Goal: Information Seeking & Learning: Learn about a topic

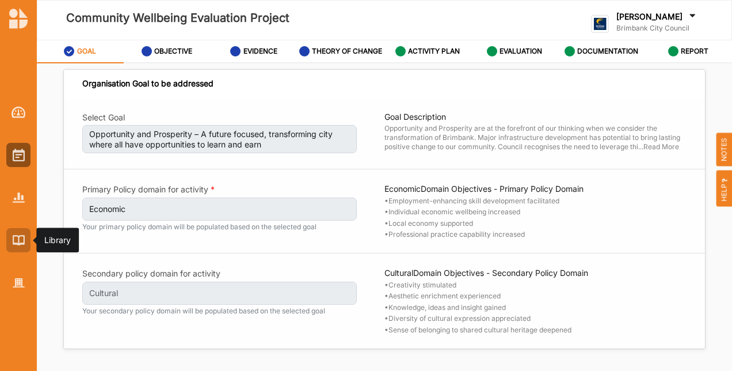
click at [25, 230] on div at bounding box center [18, 240] width 24 height 24
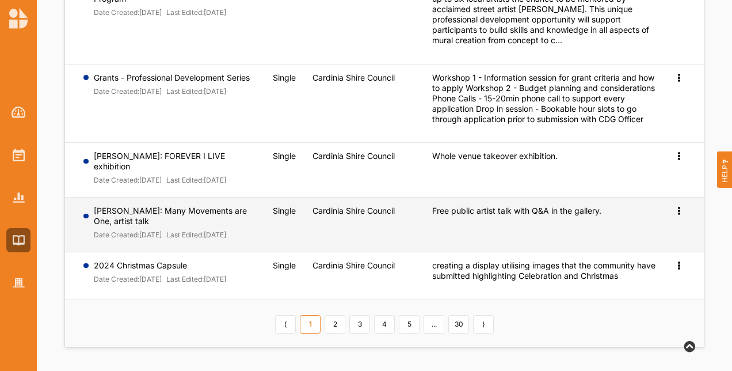
scroll to position [485, 0]
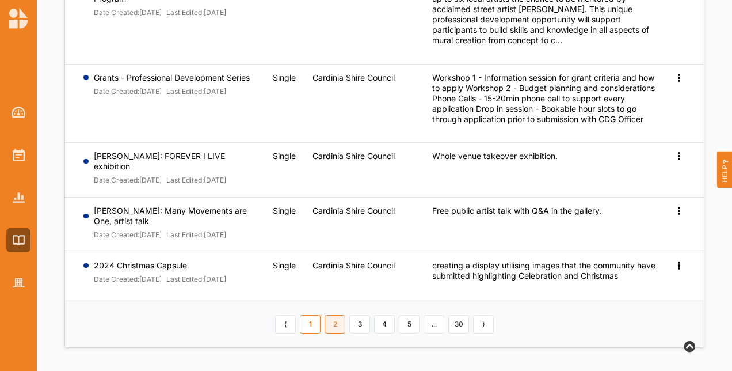
click at [335, 326] on link "2" at bounding box center [335, 324] width 21 height 18
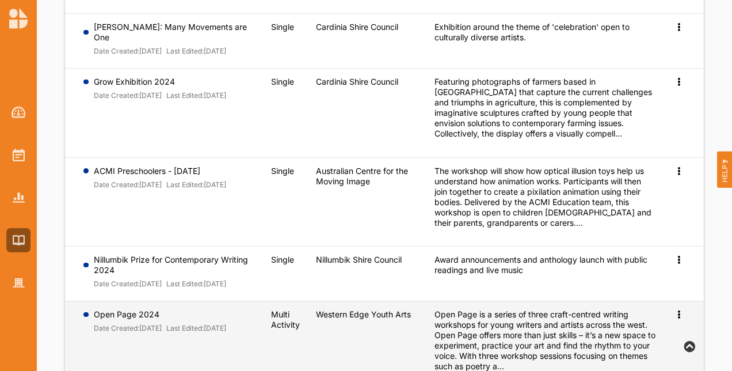
click at [679, 317] on icon at bounding box center [679, 313] width 10 height 8
click at [662, 337] on span "Preview" at bounding box center [660, 333] width 30 height 10
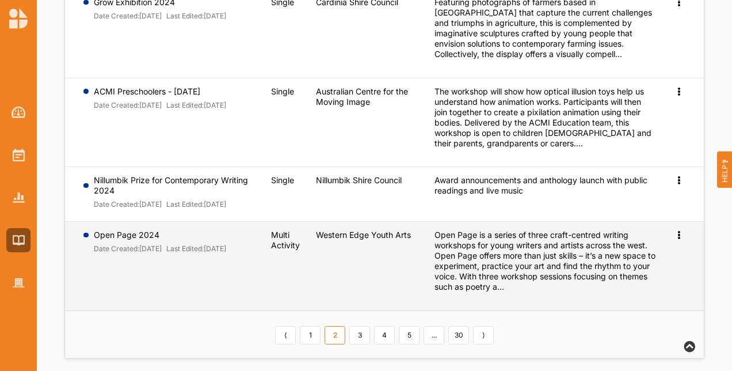
scroll to position [582, 0]
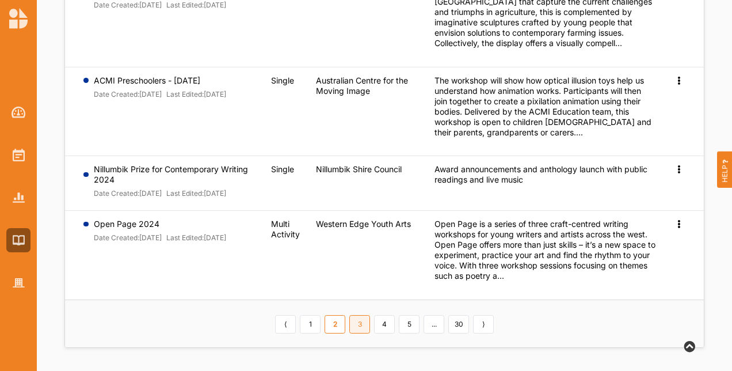
click at [365, 323] on link "3" at bounding box center [359, 324] width 21 height 18
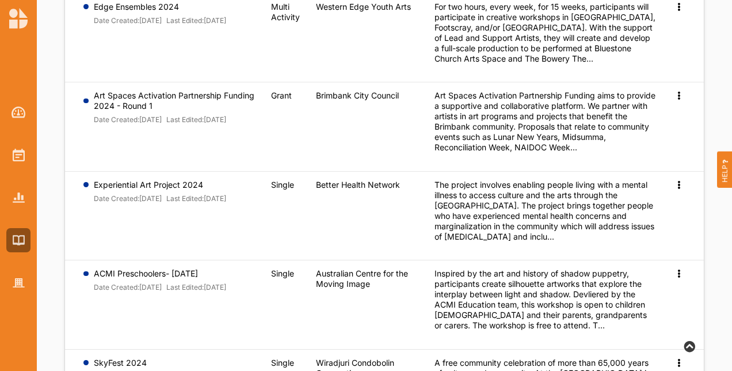
scroll to position [6, 0]
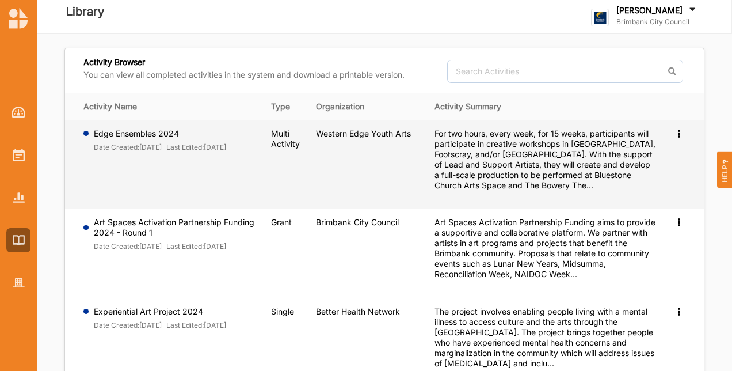
click at [678, 128] on icon at bounding box center [679, 132] width 10 height 8
click at [666, 147] on span "Preview" at bounding box center [660, 152] width 30 height 10
click at [679, 134] on icon at bounding box center [679, 132] width 10 height 8
click at [653, 153] on span "Preview" at bounding box center [660, 152] width 30 height 10
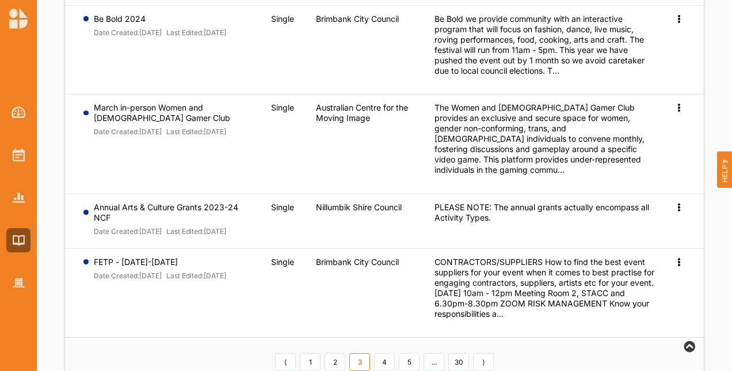
scroll to position [668, 0]
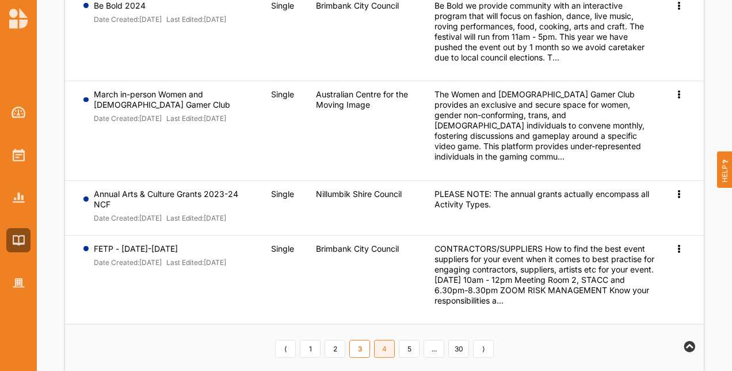
click at [381, 340] on link "4" at bounding box center [384, 349] width 21 height 18
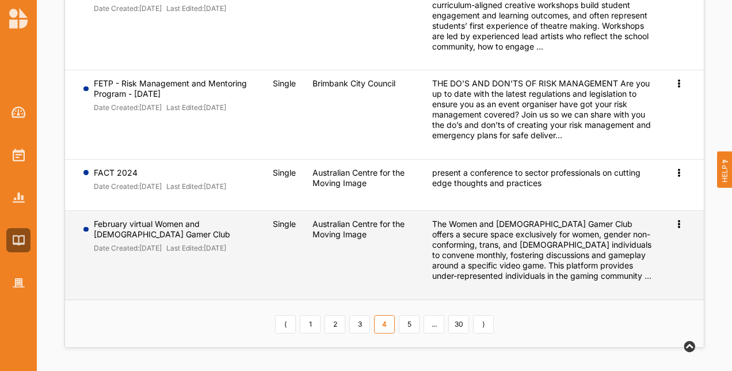
scroll to position [412, 0]
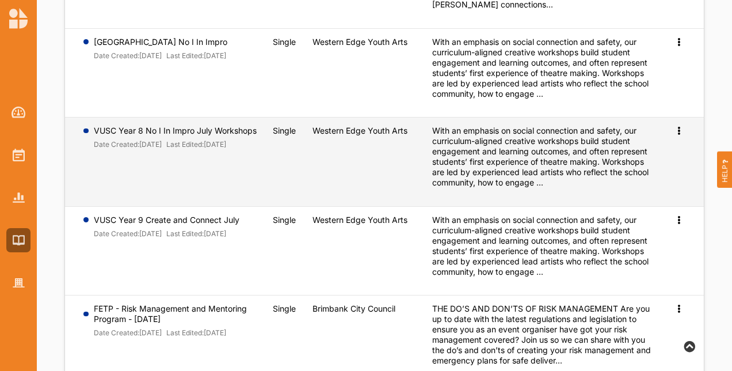
click at [684, 136] on div "Preview" at bounding box center [680, 131] width 12 height 10
click at [671, 154] on span "Preview" at bounding box center [660, 149] width 30 height 10
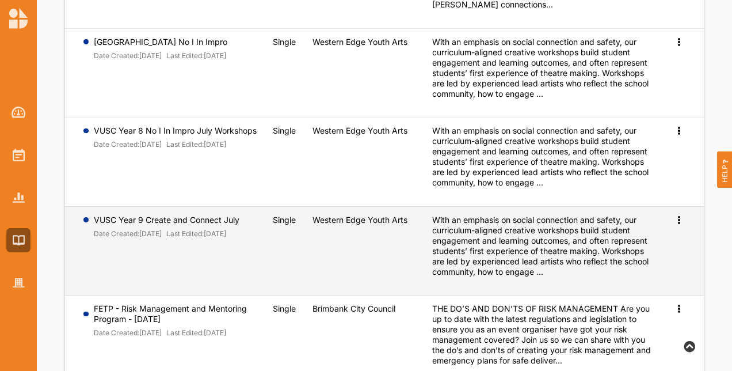
scroll to position [643, 0]
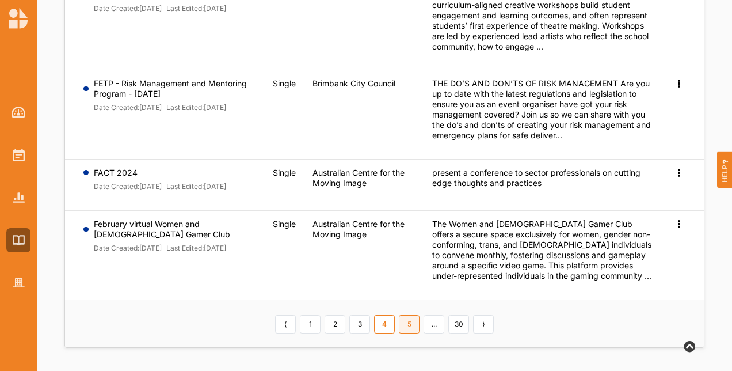
click at [408, 328] on link "5" at bounding box center [409, 324] width 21 height 18
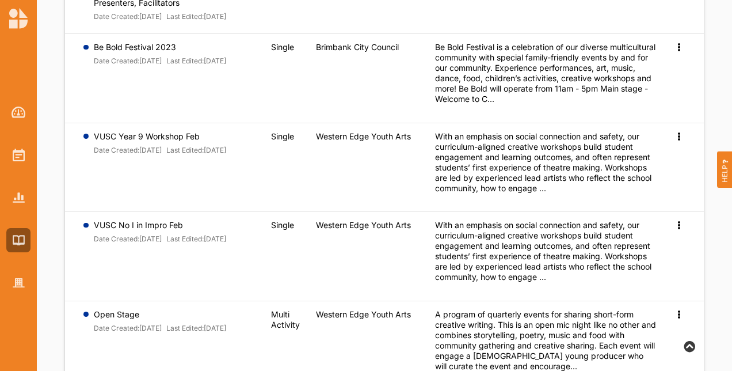
scroll to position [603, 0]
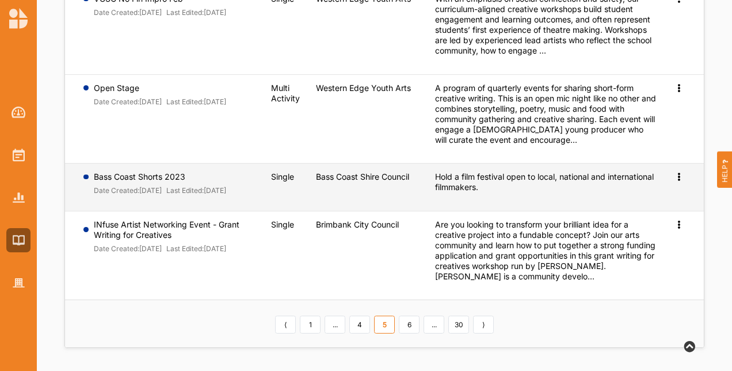
click at [679, 172] on icon at bounding box center [679, 176] width 10 height 8
click at [667, 191] on span "Preview" at bounding box center [660, 195] width 30 height 10
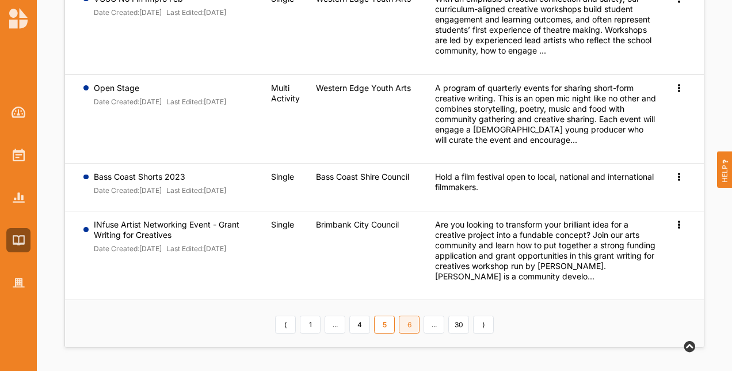
click at [405, 328] on link "6" at bounding box center [409, 325] width 21 height 18
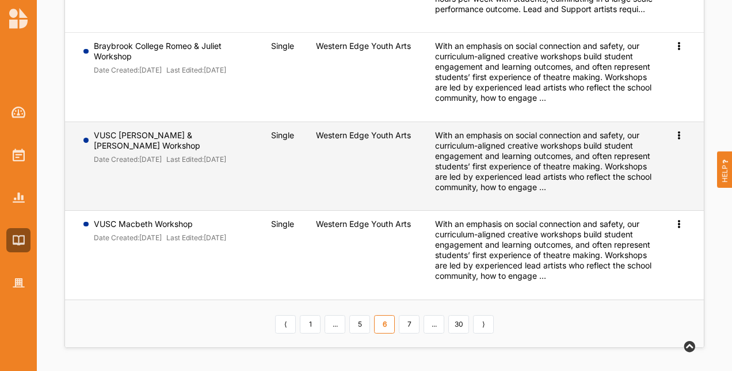
scroll to position [713, 0]
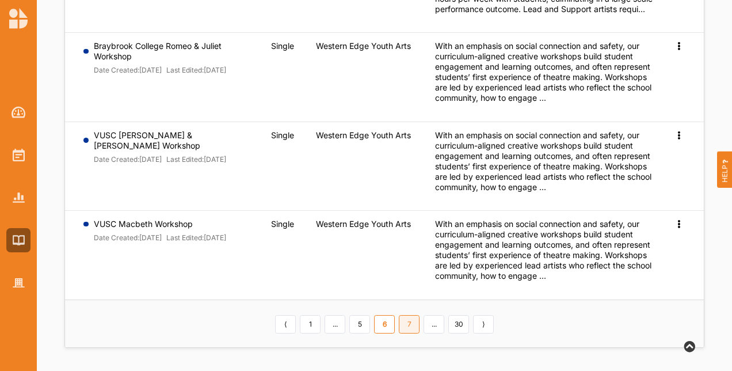
click at [409, 318] on link "7" at bounding box center [409, 324] width 21 height 18
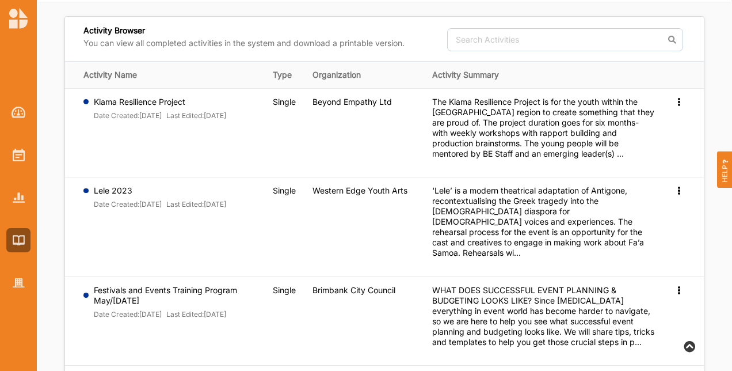
scroll to position [0, 0]
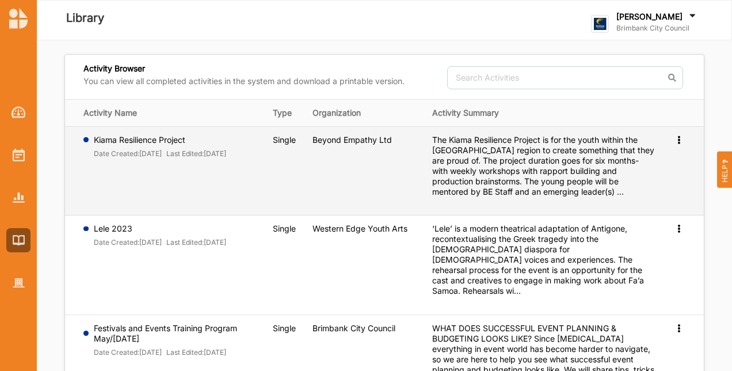
click at [679, 143] on icon at bounding box center [679, 139] width 10 height 8
click at [672, 165] on link "Preview" at bounding box center [661, 158] width 50 height 22
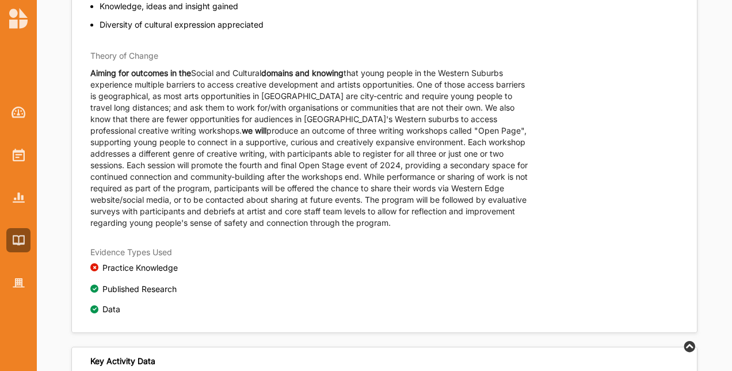
scroll to position [461, 0]
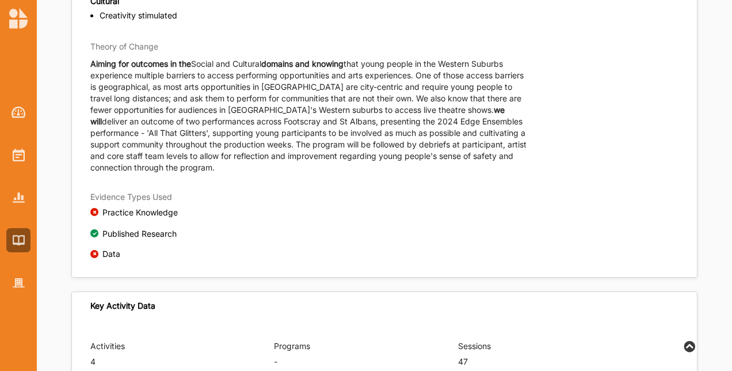
scroll to position [444, 0]
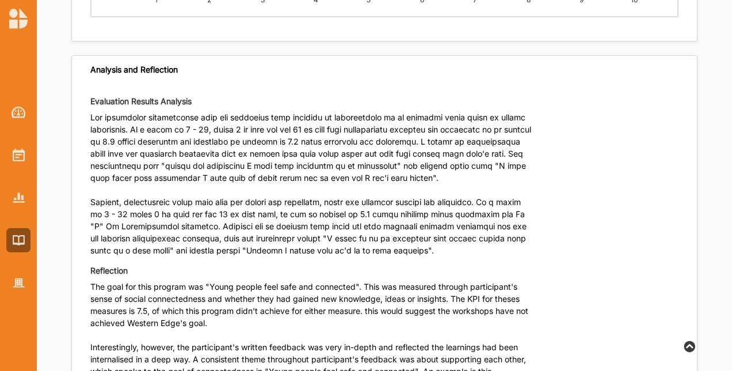
scroll to position [2851, 0]
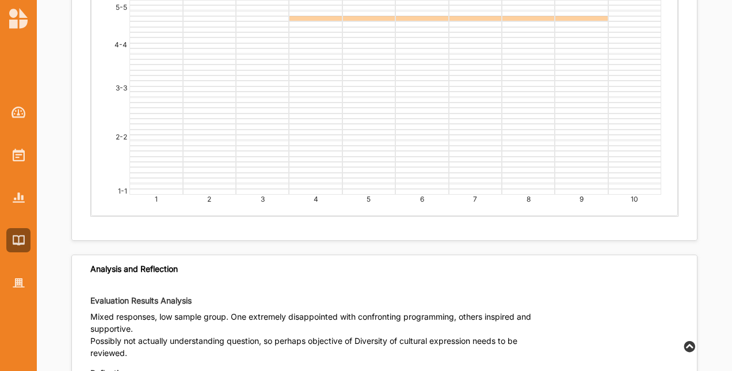
scroll to position [2554, 0]
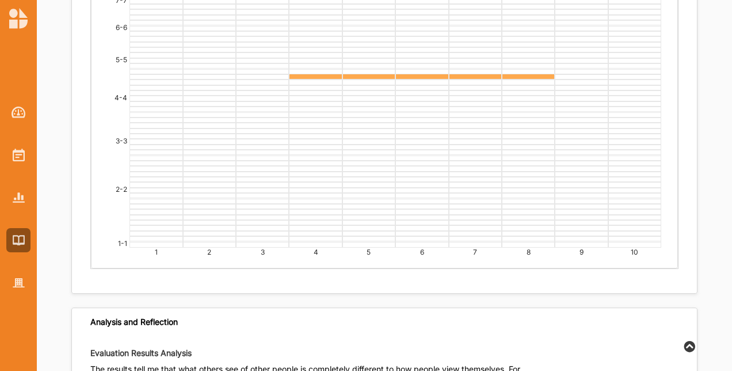
scroll to position [7200, 0]
